Goal: Task Accomplishment & Management: Manage account settings

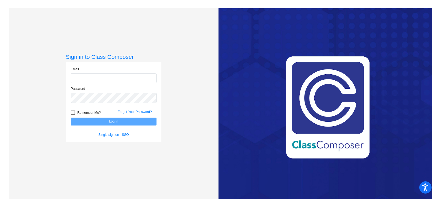
type input "[PERSON_NAME][EMAIL_ADDRESS][DOMAIN_NAME]"
click at [73, 115] on div at bounding box center [73, 113] width 4 height 4
click at [73, 115] on input "Remember Me?" at bounding box center [73, 115] width 0 height 0
checkbox input "true"
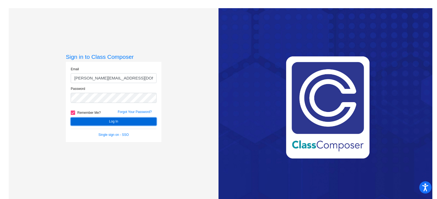
click at [76, 121] on button "Log In" at bounding box center [114, 122] width 86 height 8
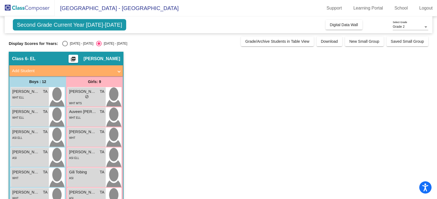
click at [63, 42] on div "Select an option" at bounding box center [64, 43] width 5 height 5
click at [65, 46] on input "[DATE] - [DATE]" at bounding box center [65, 46] width 0 height 0
radio input "true"
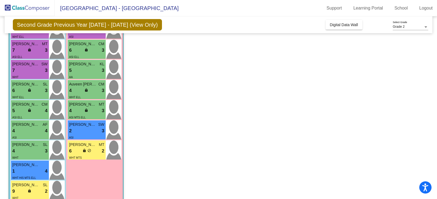
scroll to position [109, 0]
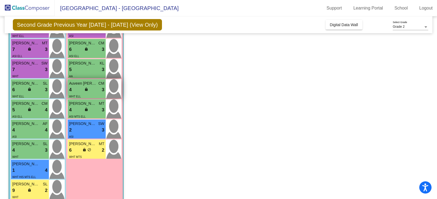
click at [95, 93] on div "4 lock do_not_disturb_alt 3" at bounding box center [86, 90] width 35 height 7
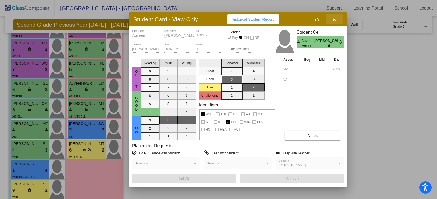
click at [337, 22] on button "button" at bounding box center [333, 19] width 17 height 10
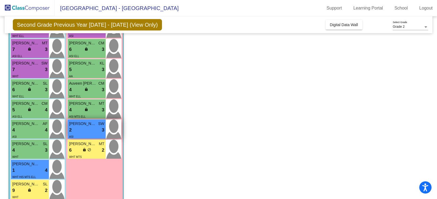
click at [89, 129] on div "2 lock do_not_disturb_alt 3" at bounding box center [86, 130] width 35 height 7
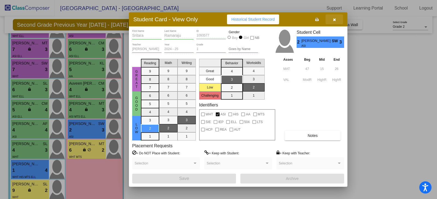
click at [334, 22] on button "button" at bounding box center [333, 19] width 17 height 10
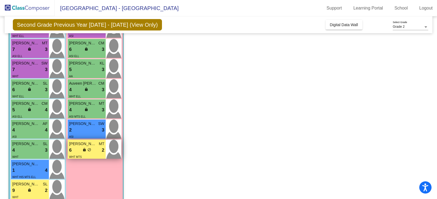
click at [98, 154] on div "WHT MTS" at bounding box center [86, 157] width 35 height 6
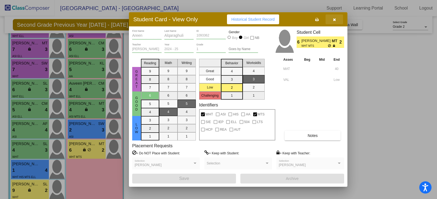
click at [335, 20] on icon "button" at bounding box center [334, 20] width 3 height 4
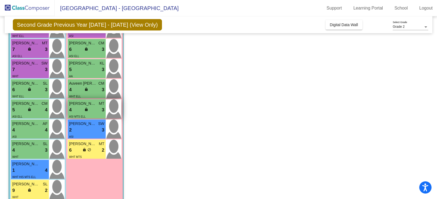
scroll to position [82, 0]
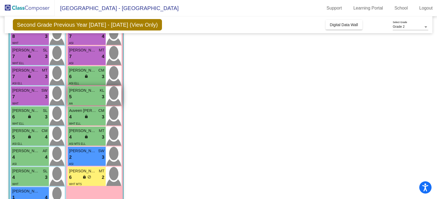
click at [88, 102] on div "AA" at bounding box center [86, 104] width 35 height 6
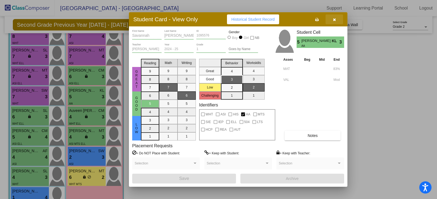
click at [333, 18] on icon "button" at bounding box center [334, 20] width 3 height 4
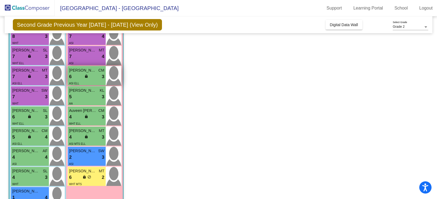
click at [94, 81] on div "ASI ELL" at bounding box center [86, 84] width 35 height 6
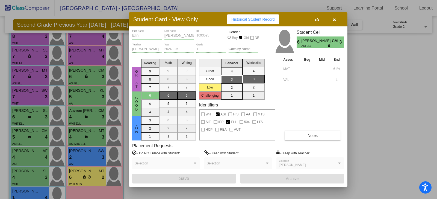
click at [334, 17] on button "button" at bounding box center [333, 19] width 17 height 10
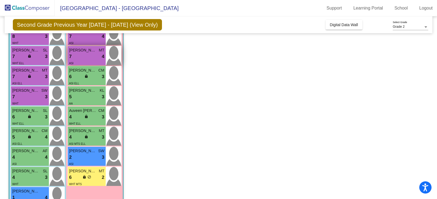
click at [79, 59] on div "7 lock do_not_disturb_alt 4" at bounding box center [86, 56] width 35 height 7
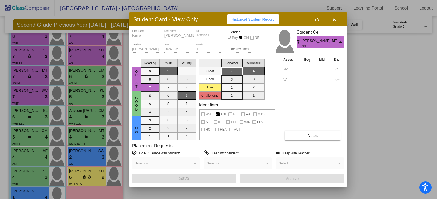
click at [332, 22] on button "button" at bounding box center [333, 19] width 17 height 10
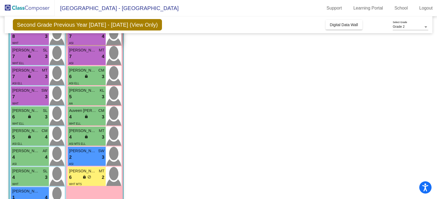
click at [91, 40] on div "ASI" at bounding box center [86, 43] width 35 height 6
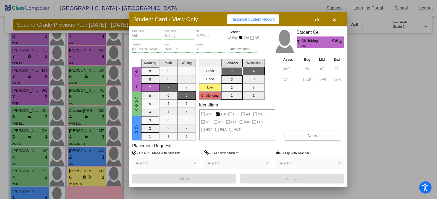
click at [336, 21] on button "button" at bounding box center [333, 19] width 17 height 10
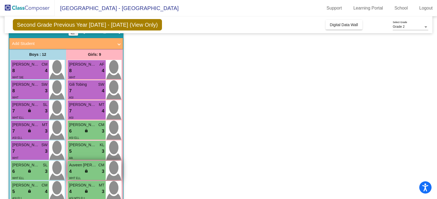
scroll to position [0, 0]
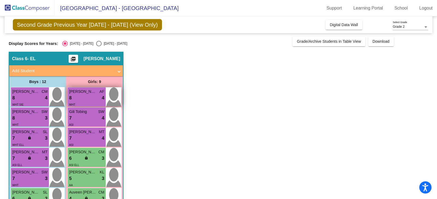
click at [88, 102] on div "WHT" at bounding box center [86, 105] width 35 height 6
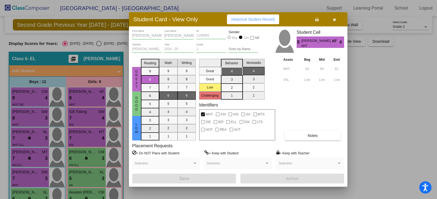
click at [333, 18] on icon "button" at bounding box center [334, 20] width 3 height 4
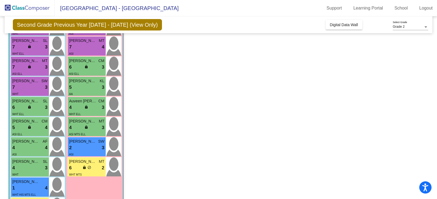
scroll to position [139, 0]
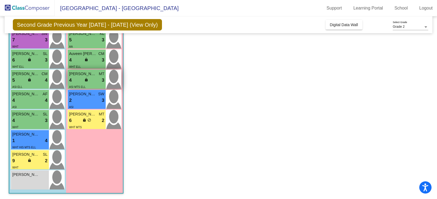
click at [96, 86] on div "ASI MTS ELL" at bounding box center [86, 87] width 35 height 6
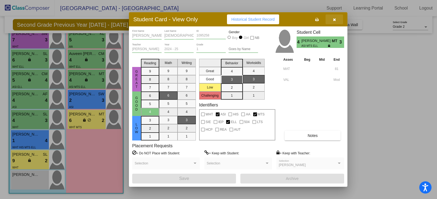
click at [333, 19] on icon "button" at bounding box center [334, 20] width 3 height 4
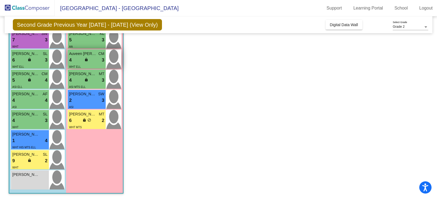
click at [94, 66] on div "WHT ELL" at bounding box center [86, 67] width 35 height 6
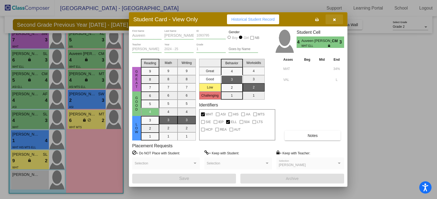
click at [335, 23] on button "button" at bounding box center [333, 19] width 17 height 10
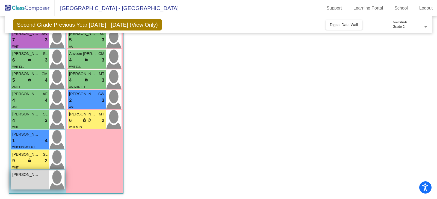
click at [33, 181] on div "[PERSON_NAME] lock do_not_disturb_alt" at bounding box center [30, 180] width 38 height 19
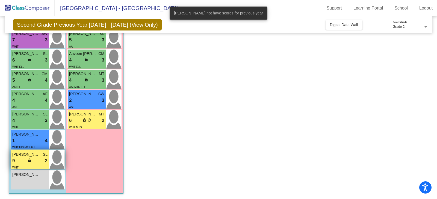
click at [38, 164] on div "9 lock do_not_disturb_alt 2" at bounding box center [29, 161] width 35 height 7
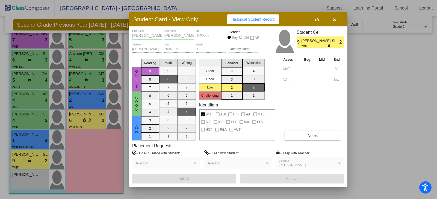
click at [35, 146] on div at bounding box center [218, 99] width 437 height 199
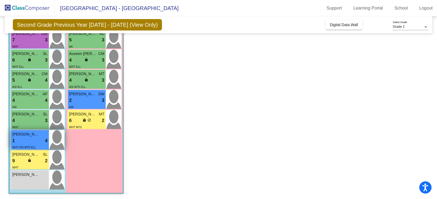
click at [36, 141] on div "1 lock do_not_disturb_alt 4" at bounding box center [29, 141] width 35 height 7
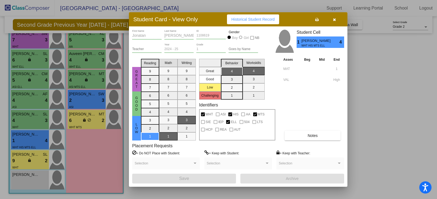
click at [32, 124] on div at bounding box center [218, 99] width 437 height 199
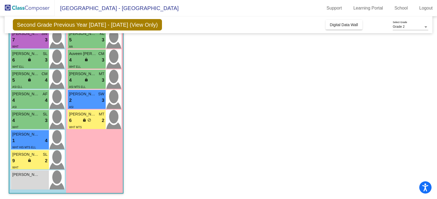
click at [32, 124] on div "WHT" at bounding box center [29, 127] width 35 height 6
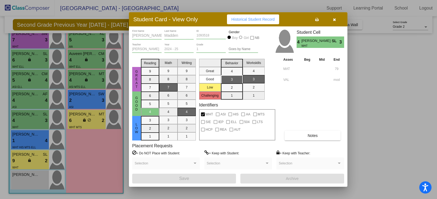
click at [34, 103] on div at bounding box center [218, 99] width 437 height 199
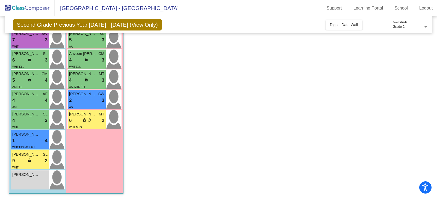
click at [34, 103] on div "4 lock do_not_disturb_alt 4" at bounding box center [29, 100] width 35 height 7
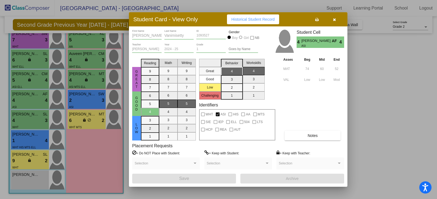
click at [37, 80] on div at bounding box center [218, 99] width 437 height 199
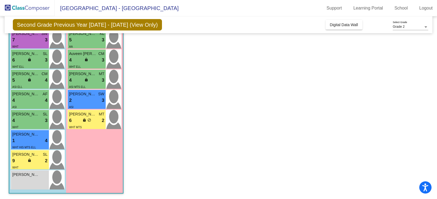
click at [37, 80] on div "5 lock do_not_disturb_alt 4" at bounding box center [29, 80] width 35 height 7
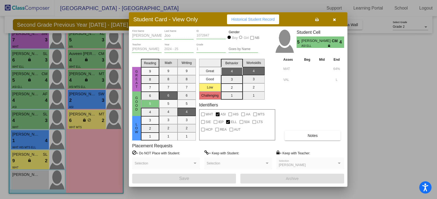
click at [37, 63] on div at bounding box center [218, 99] width 437 height 199
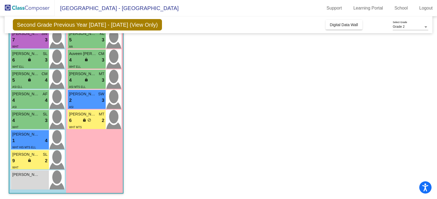
click at [37, 63] on div "6 lock do_not_disturb_alt 3" at bounding box center [29, 60] width 35 height 7
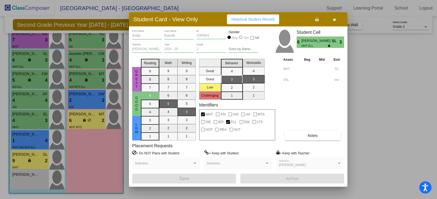
click at [32, 36] on div at bounding box center [218, 99] width 437 height 199
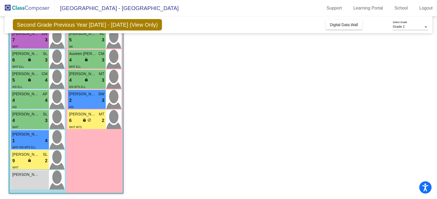
click at [32, 36] on span "[PERSON_NAME]" at bounding box center [25, 34] width 27 height 6
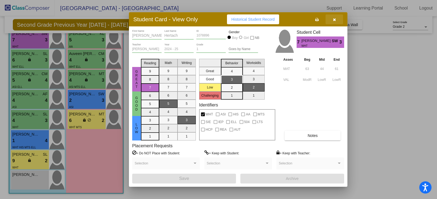
click at [336, 18] on button "button" at bounding box center [333, 19] width 17 height 10
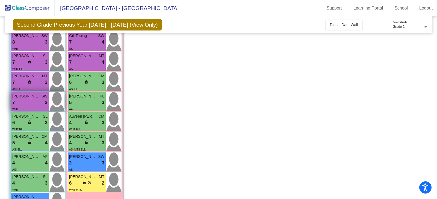
scroll to position [57, 0]
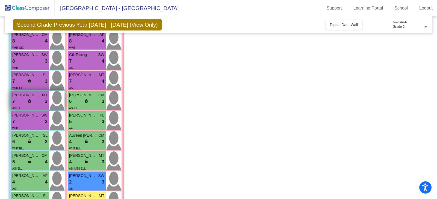
click at [34, 102] on div "7 lock do_not_disturb_alt 3" at bounding box center [29, 101] width 35 height 7
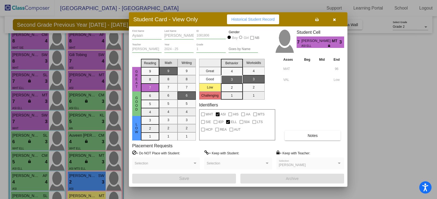
click at [35, 83] on div at bounding box center [218, 99] width 437 height 199
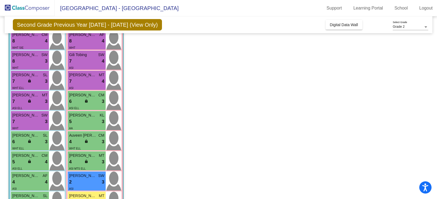
click at [35, 83] on div "7 lock do_not_disturb_alt 3" at bounding box center [29, 81] width 35 height 7
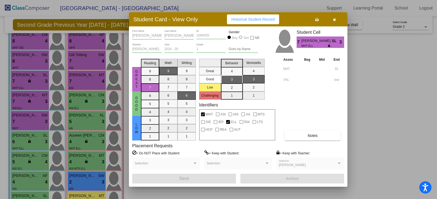
click at [33, 62] on div at bounding box center [218, 99] width 437 height 199
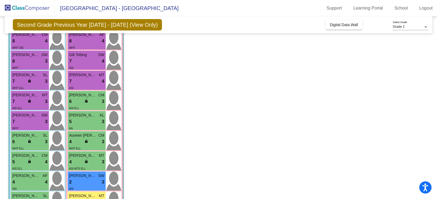
click at [33, 62] on div "8 lock do_not_disturb_alt 3" at bounding box center [29, 61] width 35 height 7
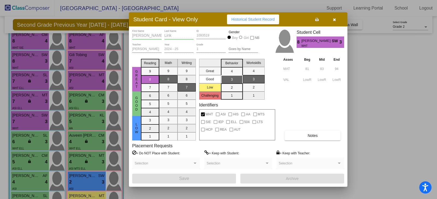
click at [35, 45] on div at bounding box center [218, 99] width 437 height 199
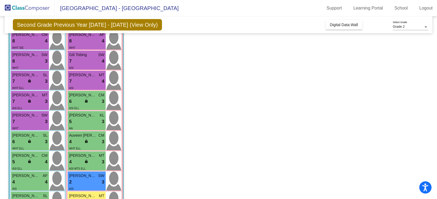
click at [35, 45] on div "WHT SIE" at bounding box center [29, 48] width 35 height 6
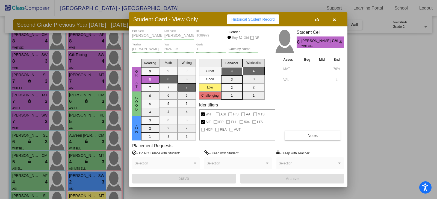
click at [37, 64] on div at bounding box center [218, 99] width 437 height 199
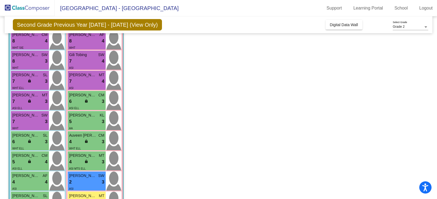
click at [37, 64] on div "8 lock do_not_disturb_alt 3" at bounding box center [29, 61] width 35 height 7
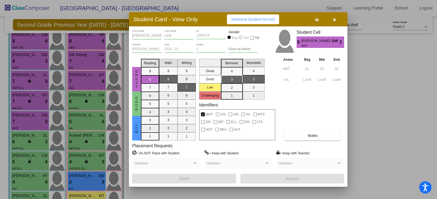
click at [40, 82] on div at bounding box center [218, 99] width 437 height 199
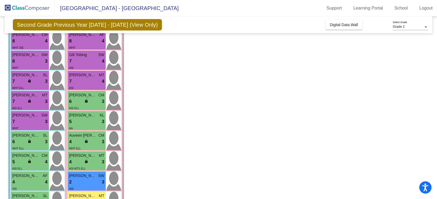
click at [40, 82] on div "7 lock do_not_disturb_alt 3" at bounding box center [29, 81] width 35 height 7
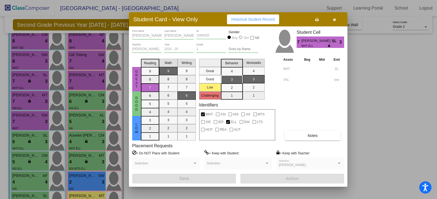
click at [40, 82] on div at bounding box center [218, 99] width 437 height 199
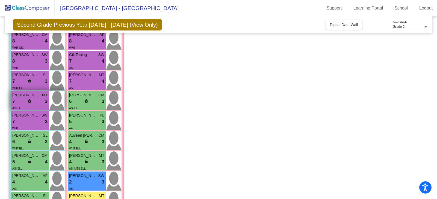
click at [37, 103] on div "7 lock do_not_disturb_alt 3" at bounding box center [29, 101] width 35 height 7
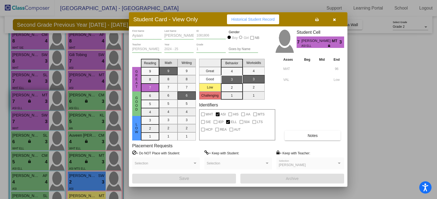
click at [37, 103] on div at bounding box center [218, 99] width 437 height 199
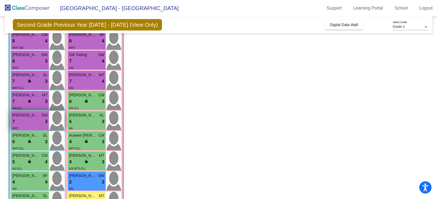
click at [38, 121] on div "7 lock do_not_disturb_alt 3" at bounding box center [29, 121] width 35 height 7
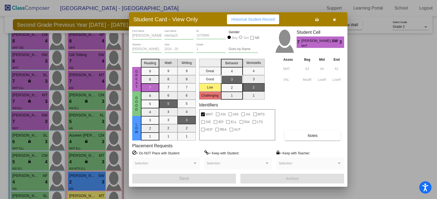
click at [38, 104] on div at bounding box center [218, 99] width 437 height 199
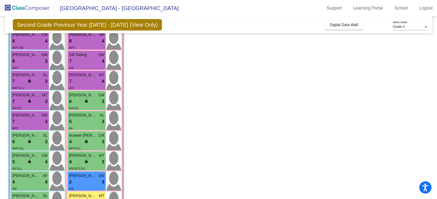
click at [38, 104] on div "7 lock do_not_disturb_alt 3" at bounding box center [29, 101] width 35 height 7
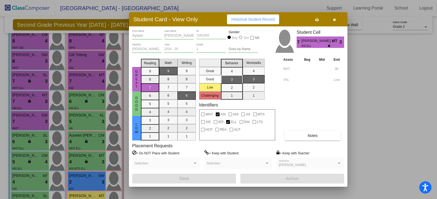
click at [36, 145] on div at bounding box center [218, 99] width 437 height 199
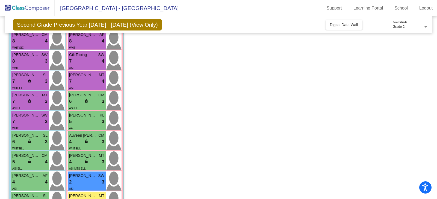
click at [36, 146] on div "WHT ELL" at bounding box center [29, 149] width 35 height 6
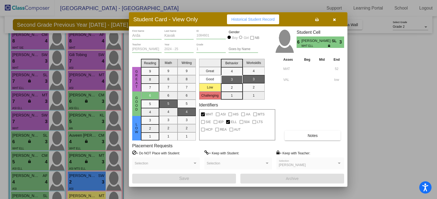
click at [34, 165] on div at bounding box center [218, 99] width 437 height 199
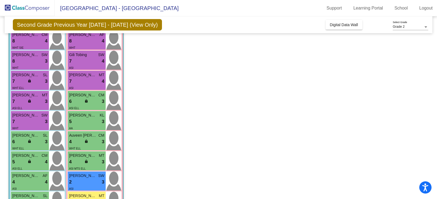
click at [34, 165] on div "5 lock do_not_disturb_alt 4" at bounding box center [29, 162] width 35 height 7
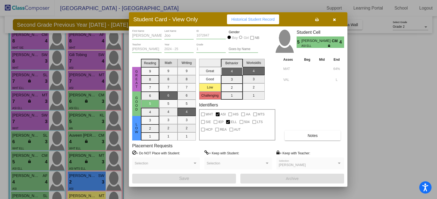
click at [35, 184] on div at bounding box center [218, 99] width 437 height 199
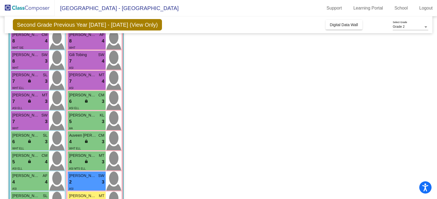
click at [35, 184] on div "4 lock do_not_disturb_alt 4" at bounding box center [29, 182] width 35 height 7
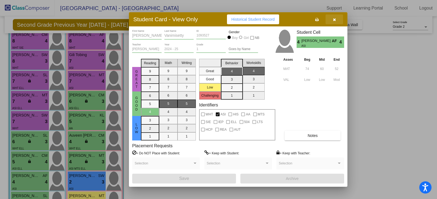
click at [338, 20] on button "button" at bounding box center [333, 19] width 17 height 10
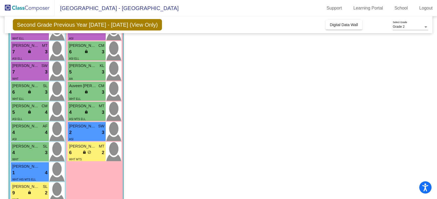
scroll to position [139, 0]
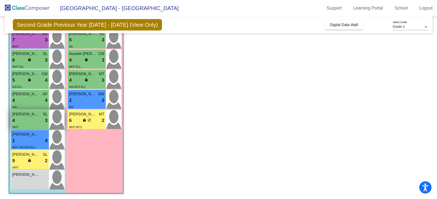
click at [26, 121] on div "4 lock do_not_disturb_alt 3" at bounding box center [29, 120] width 35 height 7
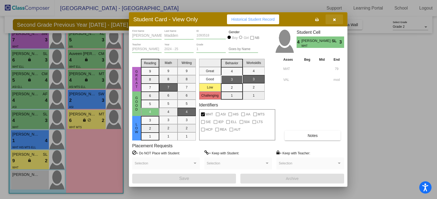
click at [335, 17] on span "button" at bounding box center [334, 19] width 3 height 4
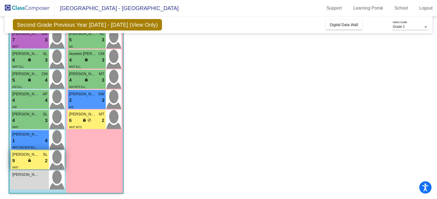
click at [38, 163] on div "9 lock do_not_disturb_alt 2" at bounding box center [29, 161] width 35 height 7
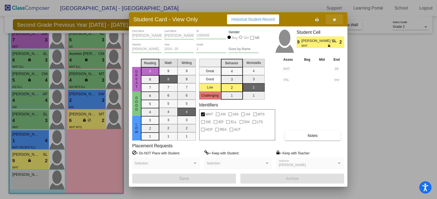
click at [331, 19] on button "button" at bounding box center [333, 19] width 17 height 10
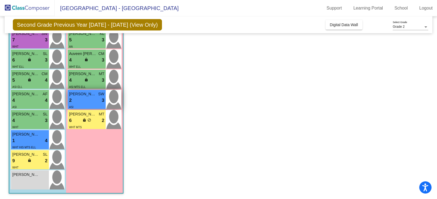
scroll to position [0, 0]
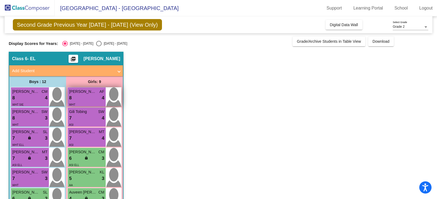
click at [92, 97] on div "8 lock do_not_disturb_alt 4" at bounding box center [86, 98] width 35 height 7
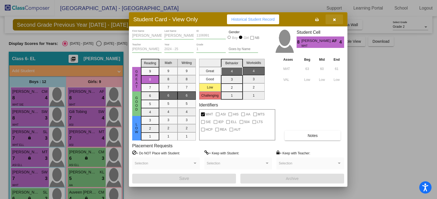
click at [333, 20] on icon "button" at bounding box center [334, 20] width 3 height 4
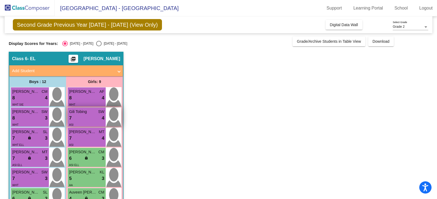
click at [80, 118] on div "7 lock do_not_disturb_alt 4" at bounding box center [86, 118] width 35 height 7
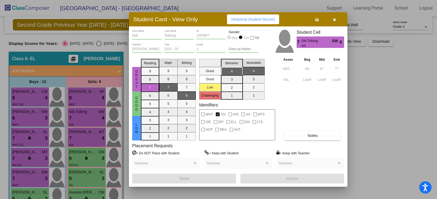
click at [333, 20] on icon "button" at bounding box center [334, 20] width 3 height 4
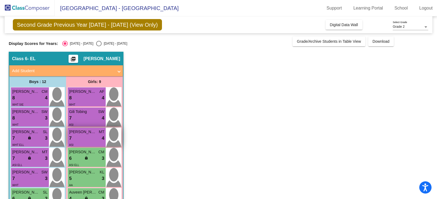
click at [83, 137] on div "7 lock do_not_disturb_alt 4" at bounding box center [86, 138] width 35 height 7
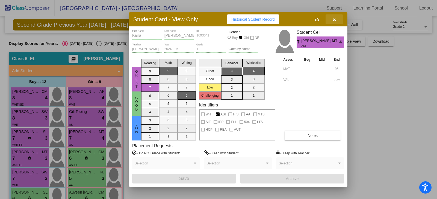
click at [332, 20] on button "button" at bounding box center [333, 19] width 17 height 10
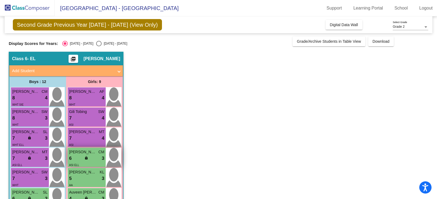
click at [94, 159] on div "6 lock do_not_disturb_alt 3" at bounding box center [86, 158] width 35 height 7
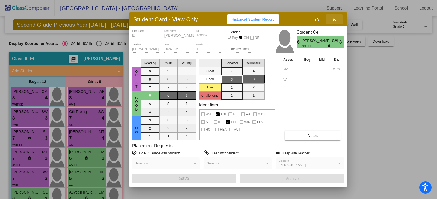
click at [338, 19] on button "button" at bounding box center [333, 19] width 17 height 10
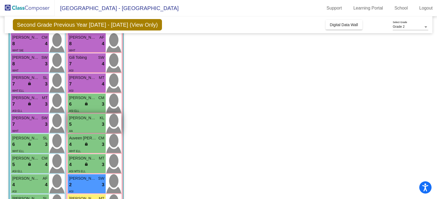
scroll to position [55, 0]
click at [94, 130] on div "AA" at bounding box center [86, 131] width 35 height 6
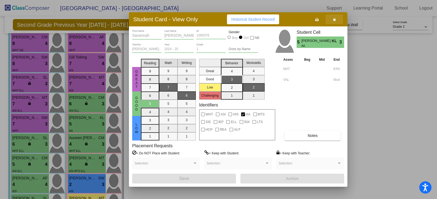
click at [335, 20] on icon "button" at bounding box center [334, 20] width 3 height 4
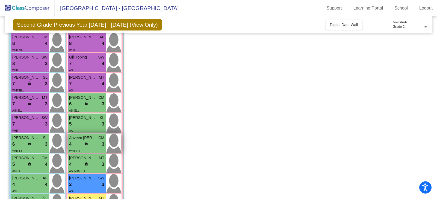
click at [93, 147] on div "4 lock do_not_disturb_alt 3" at bounding box center [86, 144] width 35 height 7
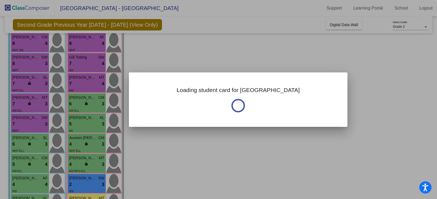
click at [166, 154] on div at bounding box center [218, 99] width 437 height 199
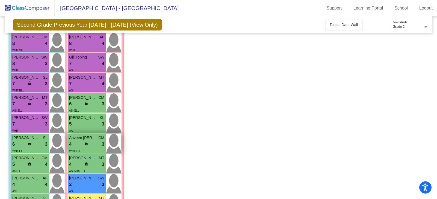
click at [92, 146] on div "4 lock do_not_disturb_alt 3" at bounding box center [86, 144] width 35 height 7
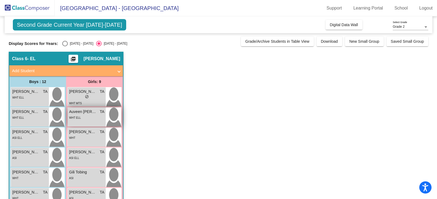
click at [96, 117] on div "WHT ELL" at bounding box center [86, 118] width 35 height 6
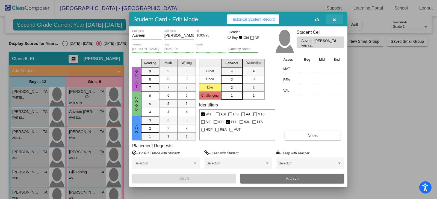
click at [337, 18] on button "button" at bounding box center [333, 19] width 17 height 10
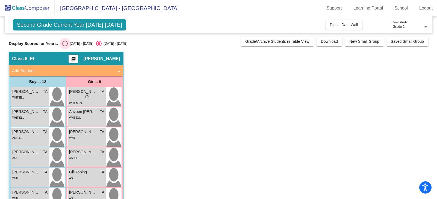
click at [64, 43] on div "Select an option" at bounding box center [64, 43] width 5 height 5
click at [65, 46] on input "[DATE] - [DATE]" at bounding box center [65, 46] width 0 height 0
radio input "true"
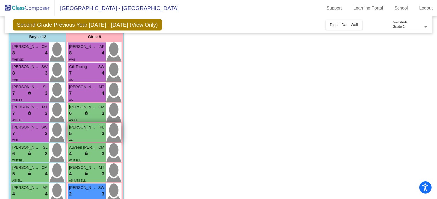
scroll to position [55, 0]
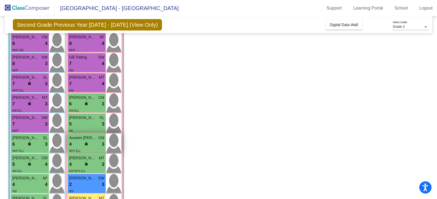
click at [94, 147] on div "4 lock do_not_disturb_alt 3" at bounding box center [86, 144] width 35 height 7
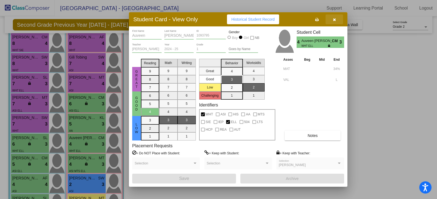
click at [338, 20] on button "button" at bounding box center [333, 19] width 17 height 10
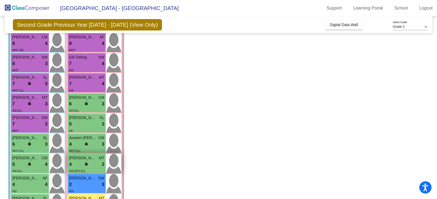
click at [95, 165] on div "4 lock do_not_disturb_alt 3" at bounding box center [86, 164] width 35 height 7
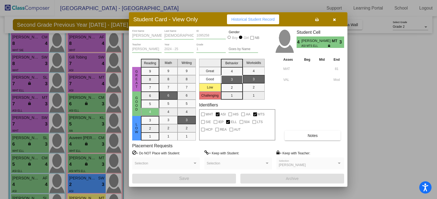
click at [334, 20] on icon "button" at bounding box center [334, 20] width 3 height 4
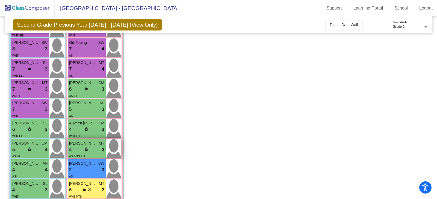
scroll to position [109, 0]
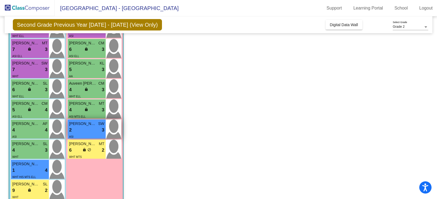
click at [94, 131] on div "2 lock do_not_disturb_alt 3" at bounding box center [86, 130] width 35 height 7
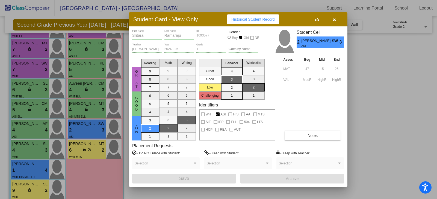
click at [333, 19] on icon "button" at bounding box center [334, 20] width 3 height 4
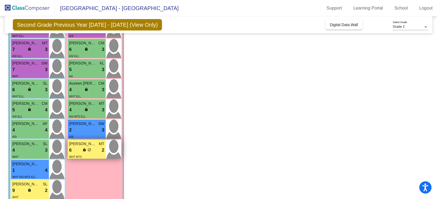
click at [93, 156] on div "WHT MTS" at bounding box center [86, 157] width 35 height 6
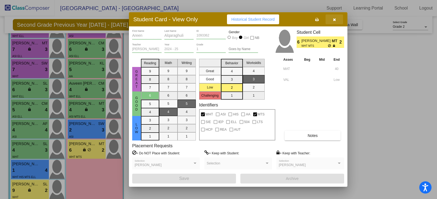
click at [335, 18] on icon "button" at bounding box center [334, 20] width 3 height 4
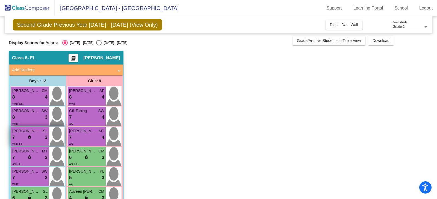
scroll to position [0, 0]
